Goal: Information Seeking & Learning: Learn about a topic

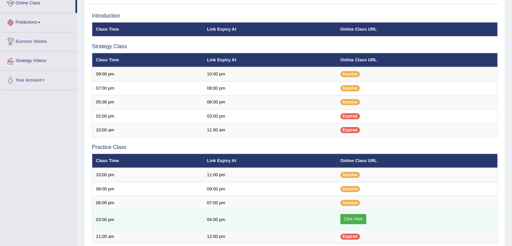
scroll to position [101, 0]
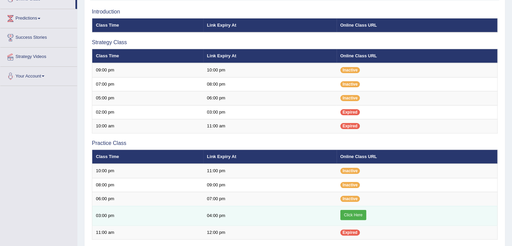
click at [349, 211] on link "Click Here" at bounding box center [353, 215] width 26 height 10
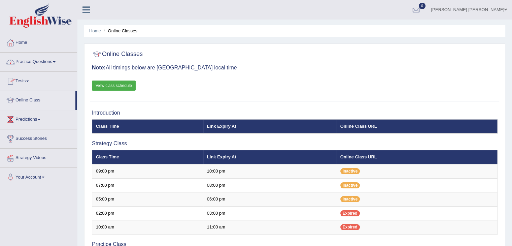
click at [49, 63] on link "Practice Questions" at bounding box center [38, 61] width 77 height 17
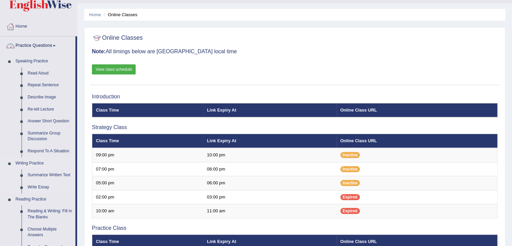
scroll to position [67, 0]
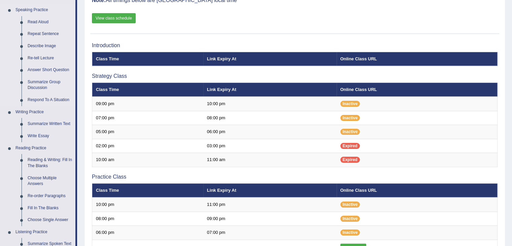
click at [42, 8] on link "Speaking Practice" at bounding box center [43, 10] width 63 height 12
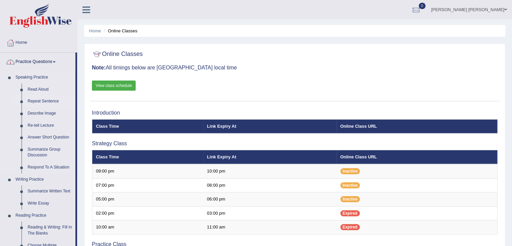
click at [43, 101] on link "Repeat Sentence" at bounding box center [50, 101] width 51 height 12
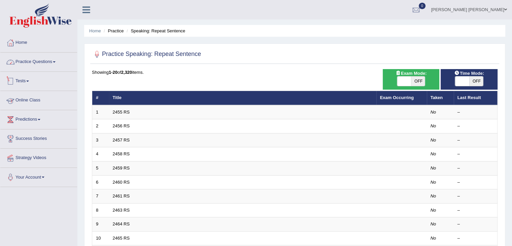
click at [33, 63] on link "Practice Questions" at bounding box center [38, 61] width 77 height 17
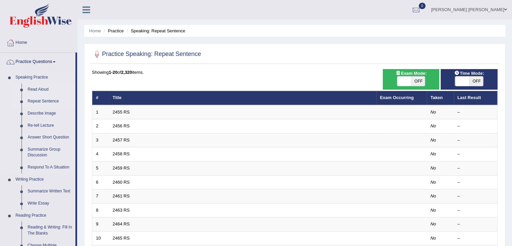
click at [43, 91] on link "Read Aloud" at bounding box center [50, 89] width 51 height 12
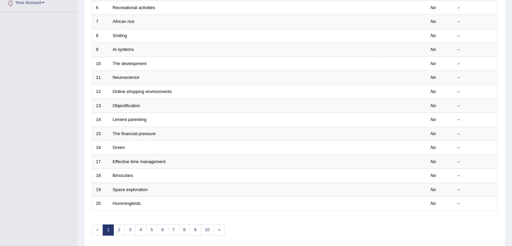
scroll to position [198, 0]
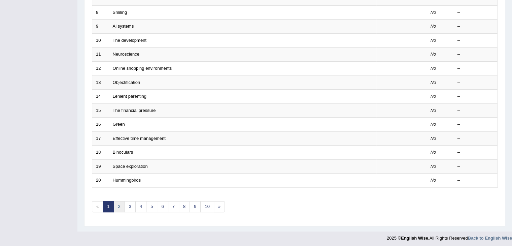
click at [119, 203] on link "2" at bounding box center [118, 206] width 11 height 11
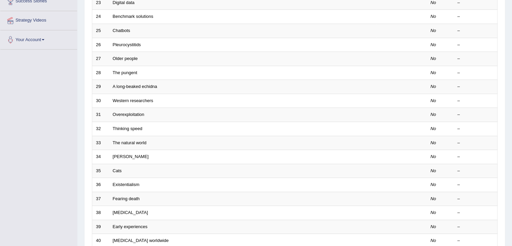
scroll to position [198, 0]
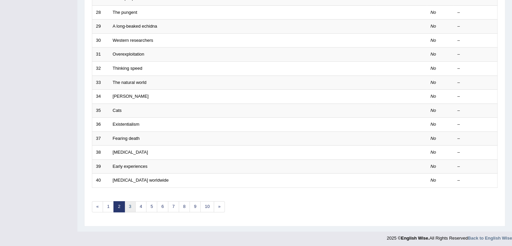
click at [131, 203] on link "3" at bounding box center [130, 206] width 11 height 11
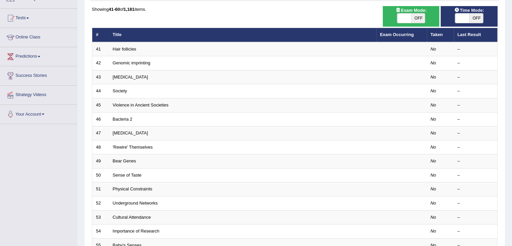
scroll to position [198, 0]
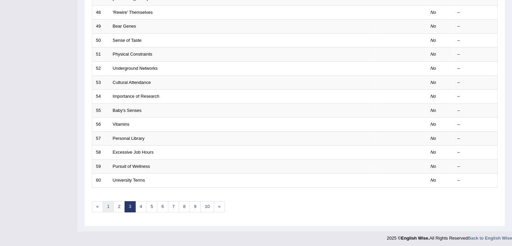
click at [107, 209] on link "1" at bounding box center [108, 206] width 11 height 11
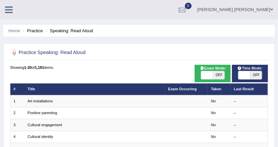
click at [36, 32] on li "Practice" at bounding box center [32, 31] width 22 height 6
click at [16, 33] on link "Home" at bounding box center [14, 30] width 12 height 5
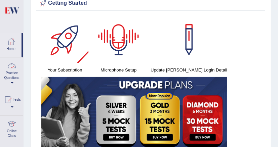
scroll to position [34, 0]
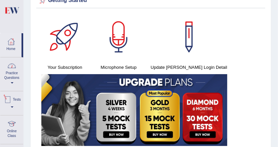
click at [14, 76] on link "Practice Questions" at bounding box center [11, 74] width 23 height 32
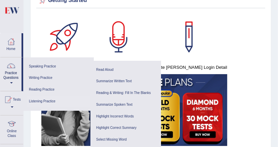
click at [53, 99] on link "Listening Practice" at bounding box center [59, 102] width 64 height 12
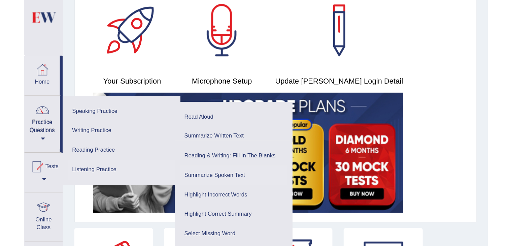
scroll to position [67, 0]
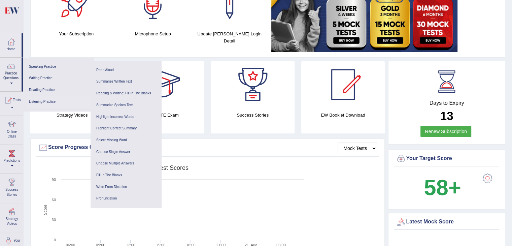
click at [50, 99] on link "Listening Practice" at bounding box center [59, 102] width 64 height 12
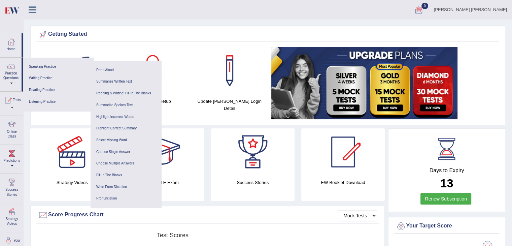
click at [29, 8] on icon at bounding box center [33, 9] width 8 height 9
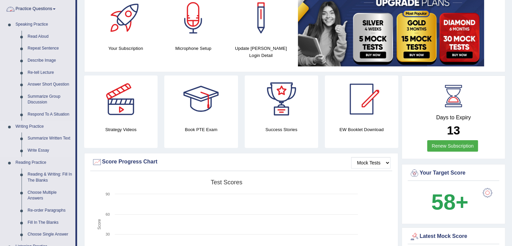
scroll to position [67, 0]
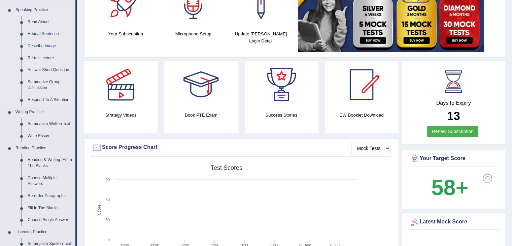
click at [44, 45] on link "Describe Image" at bounding box center [50, 46] width 51 height 12
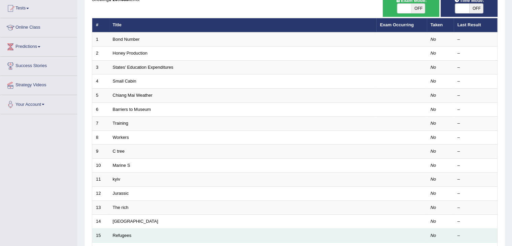
scroll to position [63, 0]
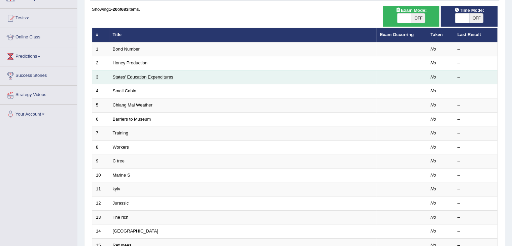
click at [152, 77] on link "States' Education Expenditures" at bounding box center [143, 76] width 61 height 5
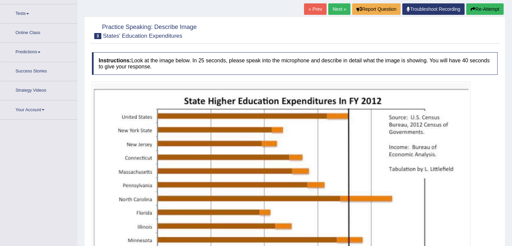
scroll to position [76, 0]
